Goal: Check status: Check status

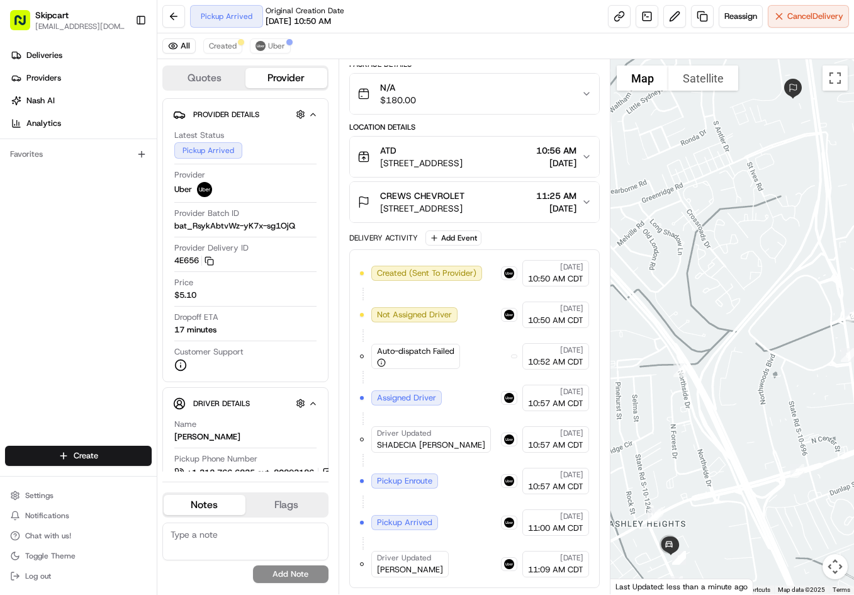
click at [409, 573] on span "[PERSON_NAME]" at bounding box center [410, 569] width 66 height 11
click at [409, 573] on span "JOSEPH T." at bounding box center [410, 569] width 66 height 11
copy div "JOSEPH T."
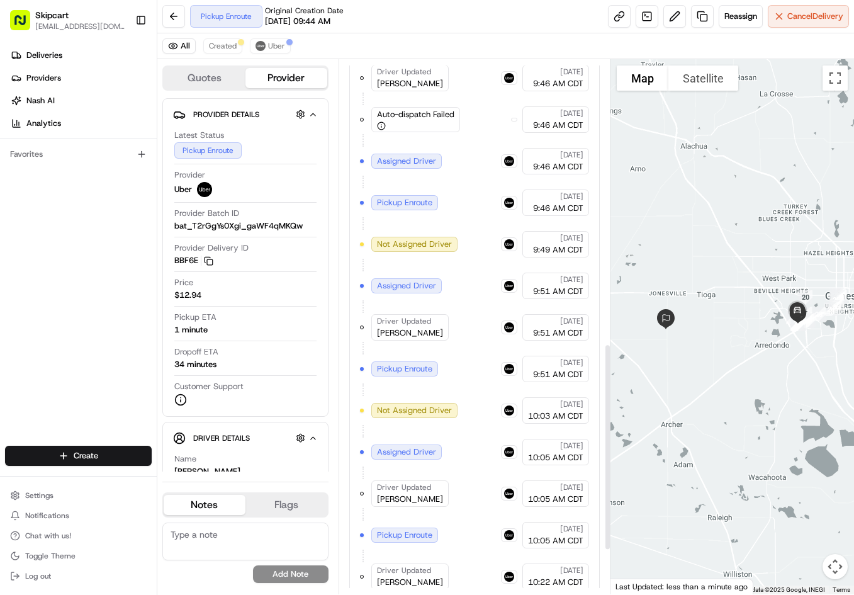
scroll to position [847, 0]
